Goal: Information Seeking & Learning: Learn about a topic

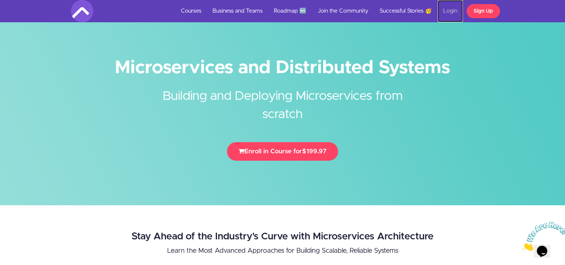
click at [454, 11] on link "Login" at bounding box center [449, 11] width 25 height 22
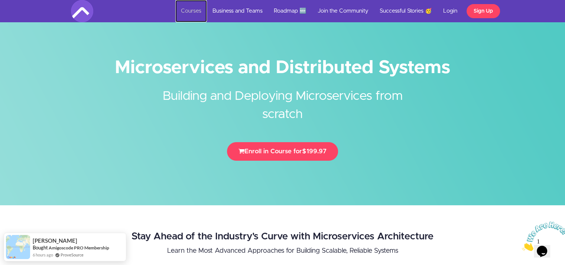
click at [185, 6] on link "Courses" at bounding box center [191, 11] width 32 height 22
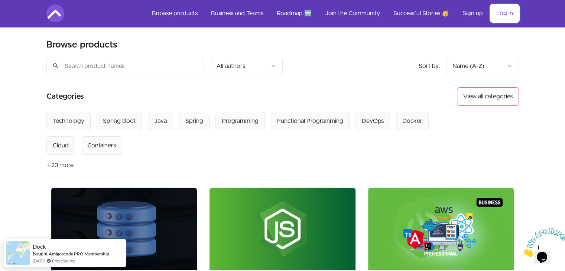
click at [501, 20] on link "Log in" at bounding box center [504, 13] width 29 height 18
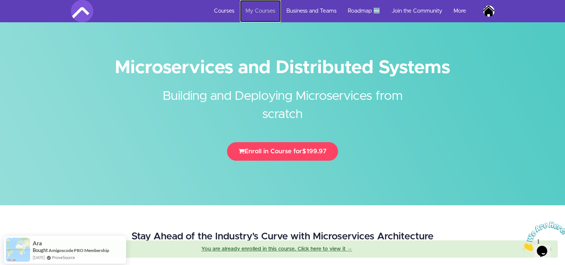
click at [261, 14] on link "My Courses" at bounding box center [260, 11] width 41 height 22
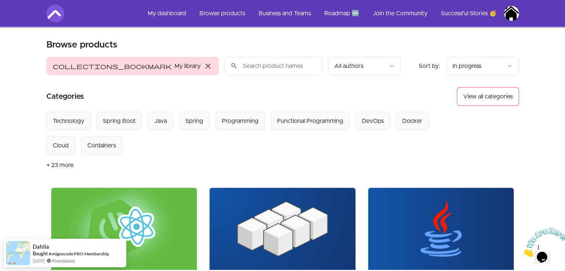
click at [323, 222] on img at bounding box center [282, 229] width 146 height 82
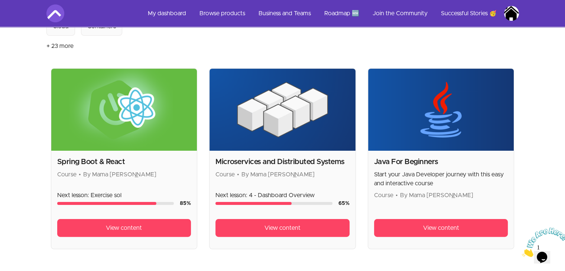
scroll to position [121, 0]
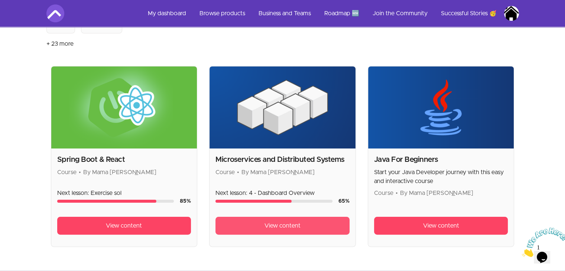
click at [303, 223] on link "View content" at bounding box center [282, 226] width 134 height 18
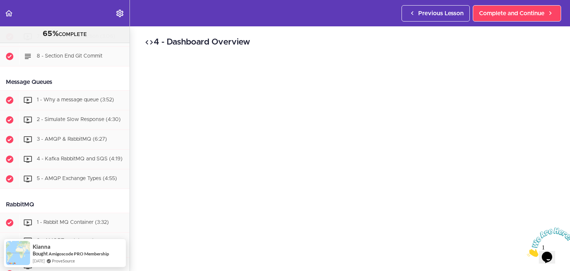
scroll to position [1335, 0]
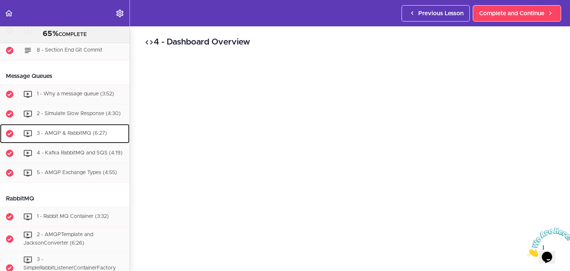
click at [76, 142] on div "3 - AMQP & RabbitMQ (6:27)" at bounding box center [74, 134] width 110 height 16
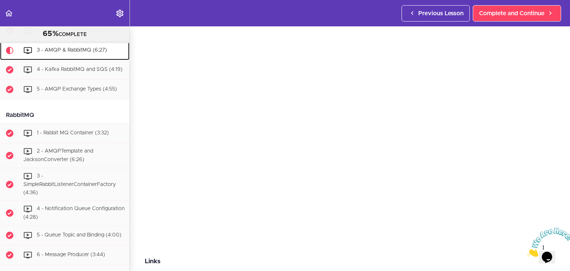
scroll to position [43, 0]
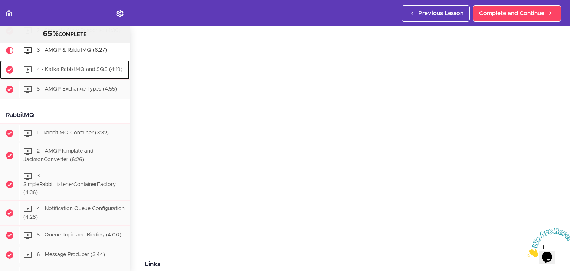
click at [95, 78] on div "4 - Kafka RabbitMQ and SQS (4:19)" at bounding box center [74, 70] width 110 height 16
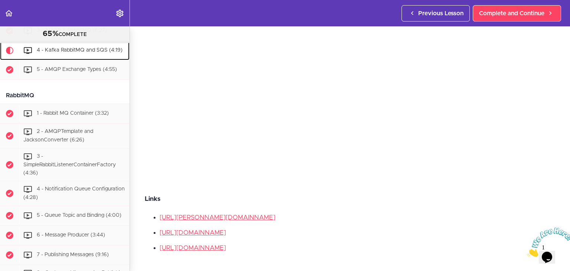
scroll to position [111, 0]
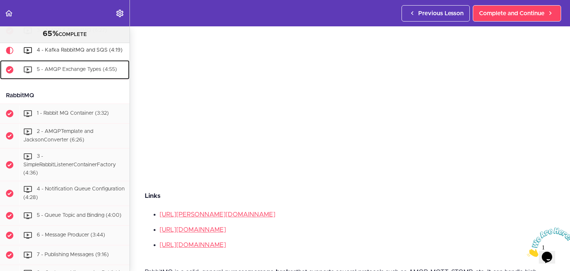
click at [79, 78] on div "5 - AMQP Exchange Types (4:55)" at bounding box center [74, 70] width 110 height 16
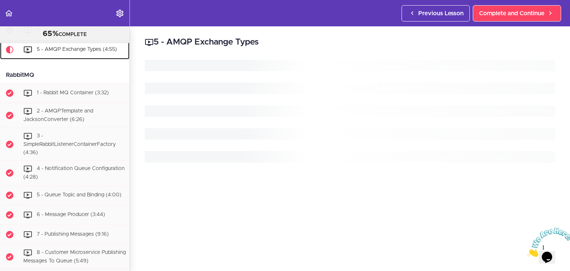
scroll to position [1462, 0]
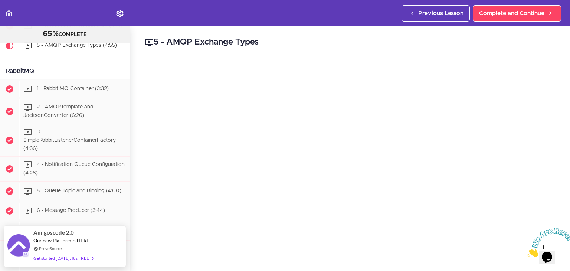
drag, startPoint x: 570, startPoint y: 93, endPoint x: 565, endPoint y: 109, distance: 16.8
click at [565, 109] on section "Microservices and Distributed Systems 65% COMPLETE Getting Started 1 - Few Word…" at bounding box center [285, 148] width 570 height 245
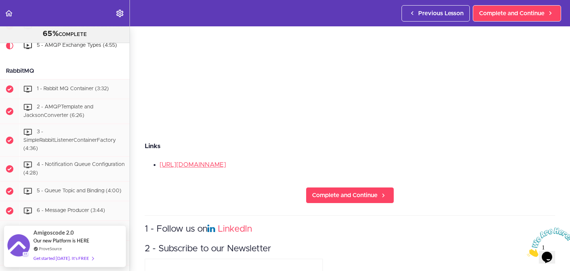
scroll to position [162, 0]
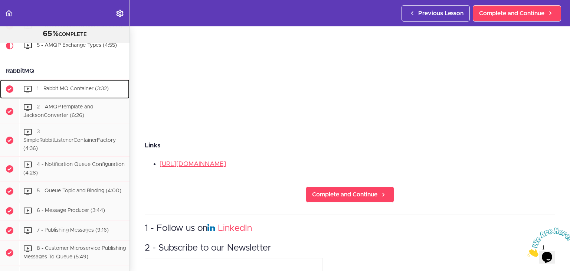
drag, startPoint x: 72, startPoint y: 105, endPoint x: 56, endPoint y: 107, distance: 16.1
click at [56, 92] on span "1 - Rabbit MQ Container (3:32)" at bounding box center [73, 89] width 72 height 5
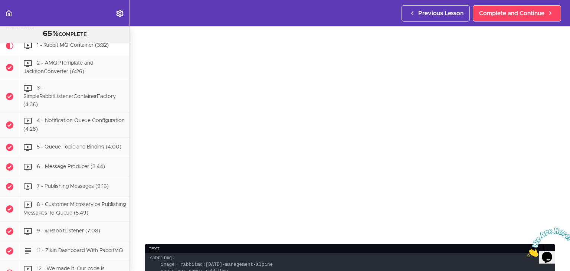
scroll to position [63, 0]
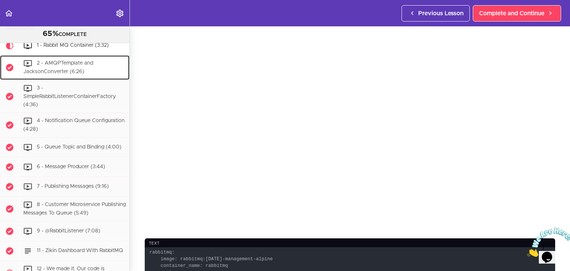
click at [78, 75] on span "2 - AMQPTemplate and JacksonConverter (6:26)" at bounding box center [58, 68] width 70 height 14
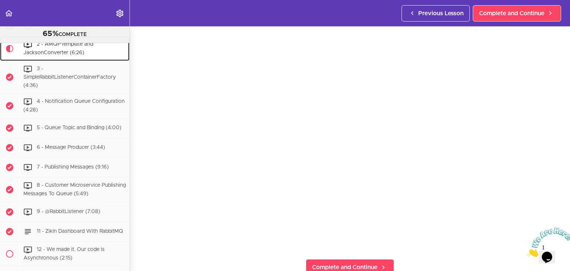
scroll to position [51, 0]
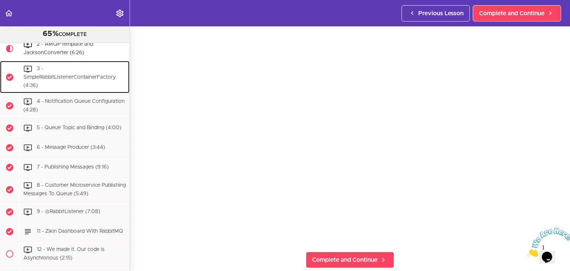
drag, startPoint x: 94, startPoint y: 92, endPoint x: 65, endPoint y: 94, distance: 28.3
click at [65, 88] on span "3 - SimpleRabbitListenerContainerFactory (4:36)" at bounding box center [69, 77] width 92 height 22
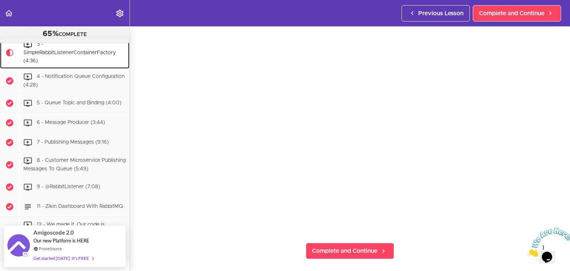
scroll to position [92, 0]
